Goal: Find specific page/section: Find specific page/section

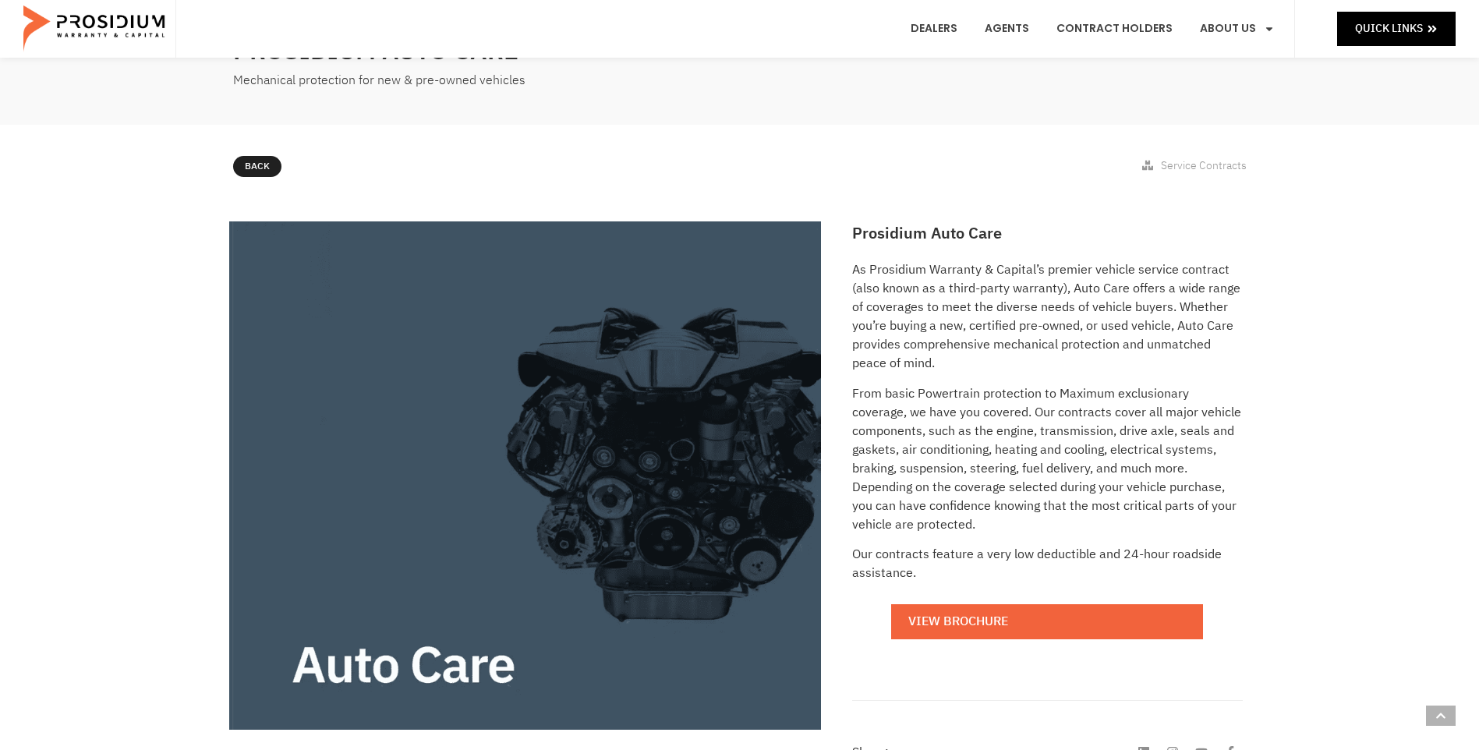
scroll to position [390, 0]
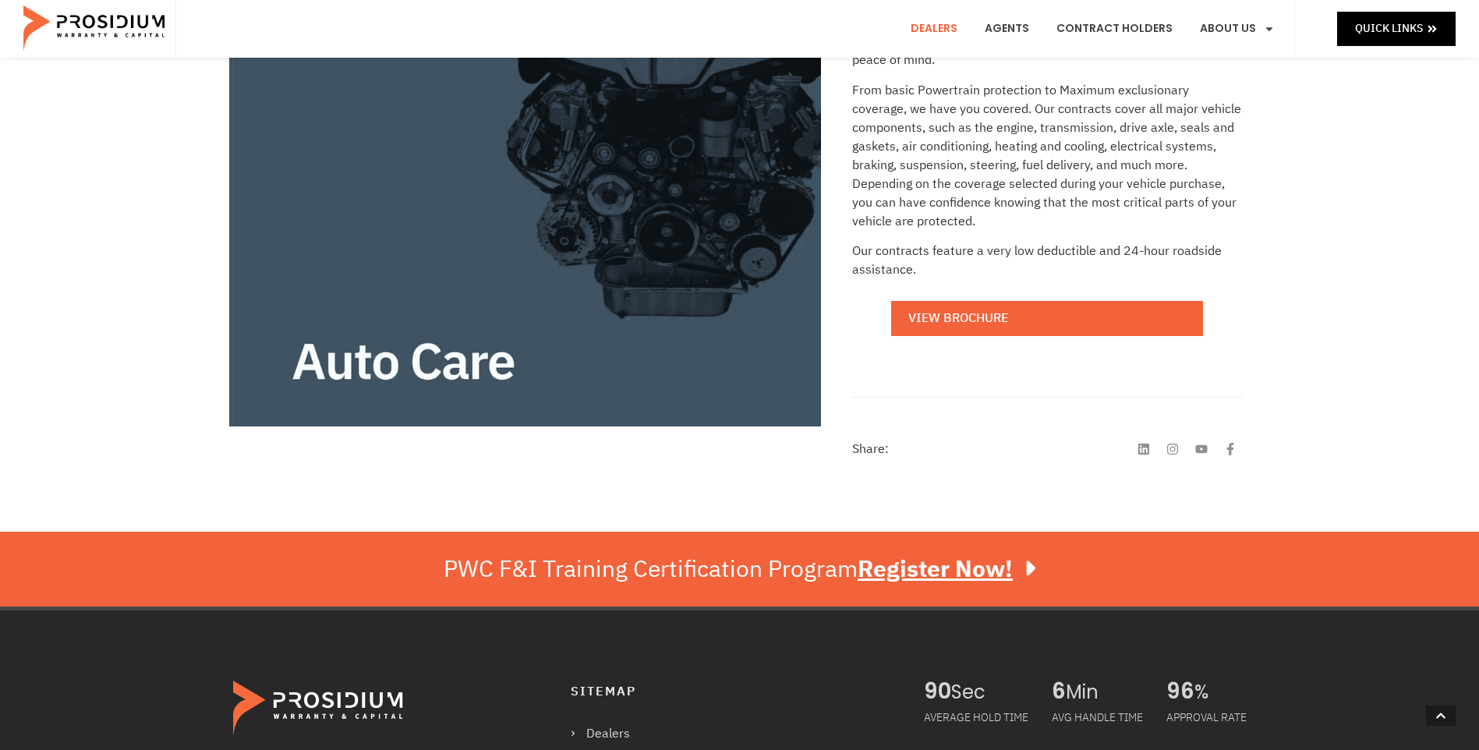
click at [948, 16] on link "Dealers" at bounding box center [934, 29] width 70 height 58
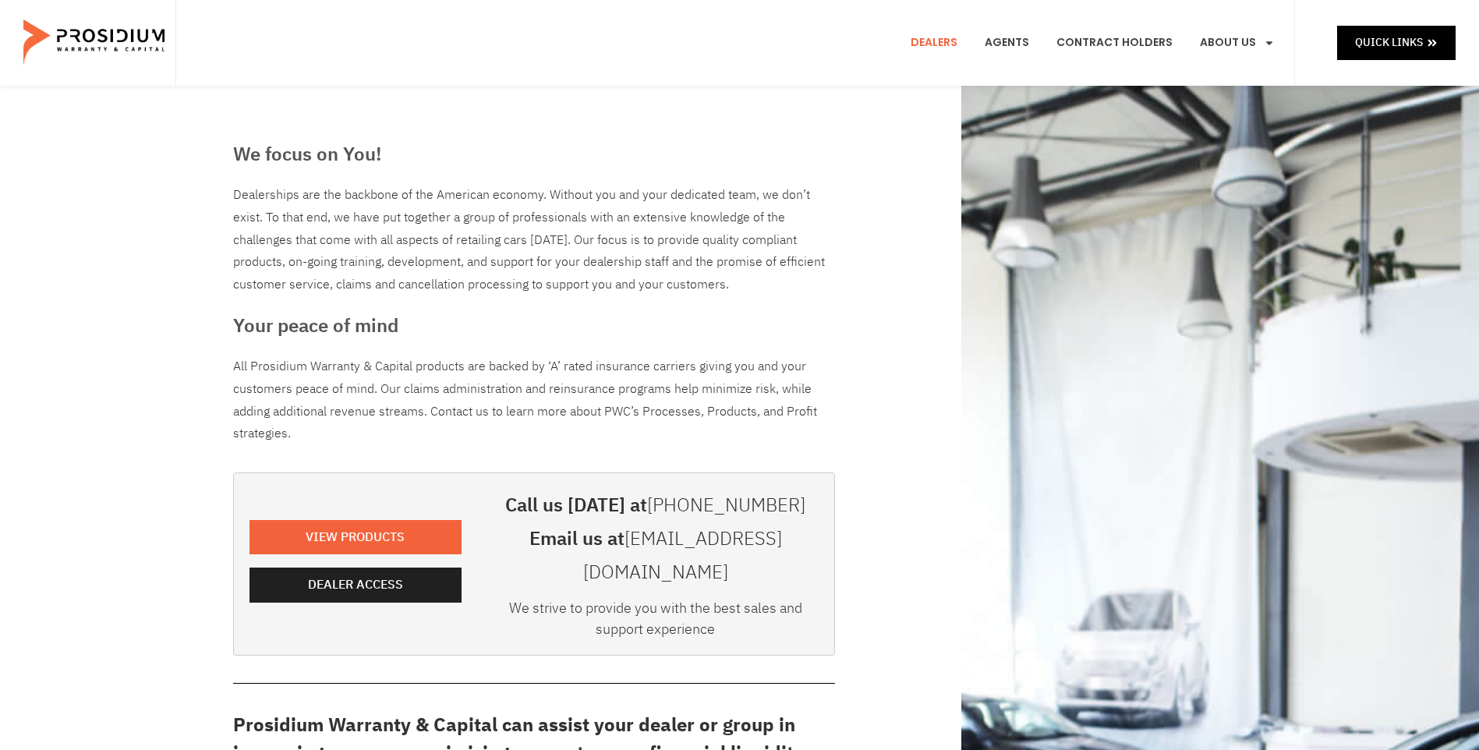
click at [301, 587] on div "Dealer Access" at bounding box center [356, 588] width 212 height 41
click at [303, 582] on link "Dealer Access" at bounding box center [356, 585] width 212 height 35
